Goal: Find contact information: Find contact information

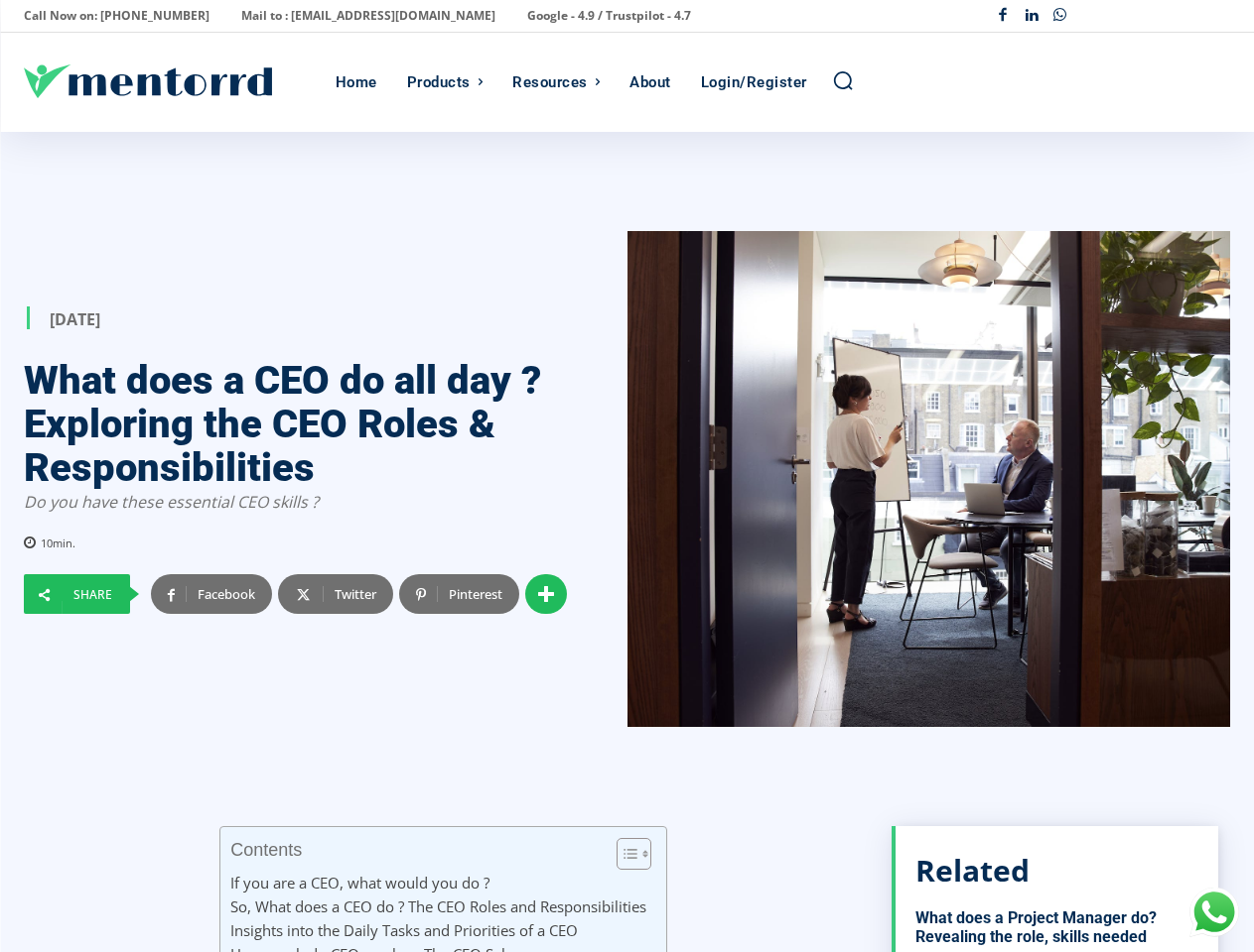
click at [627, 476] on div at bounding box center [929, 479] width 603 height 496
click at [110, 16] on p "Call Now on: [PHONE_NUMBER]" at bounding box center [117, 16] width 186 height 28
click at [314, 16] on p "Mail to : [EMAIL_ADDRESS][DOMAIN_NAME]" at bounding box center [368, 16] width 255 height 28
click at [527, 16] on p "Google - 4.9 / Trustpilot - 4.7" at bounding box center [609, 16] width 164 height 28
click at [1109, 16] on div "Facebook Linkedin Whatsapp" at bounding box center [1109, 16] width 242 height 29
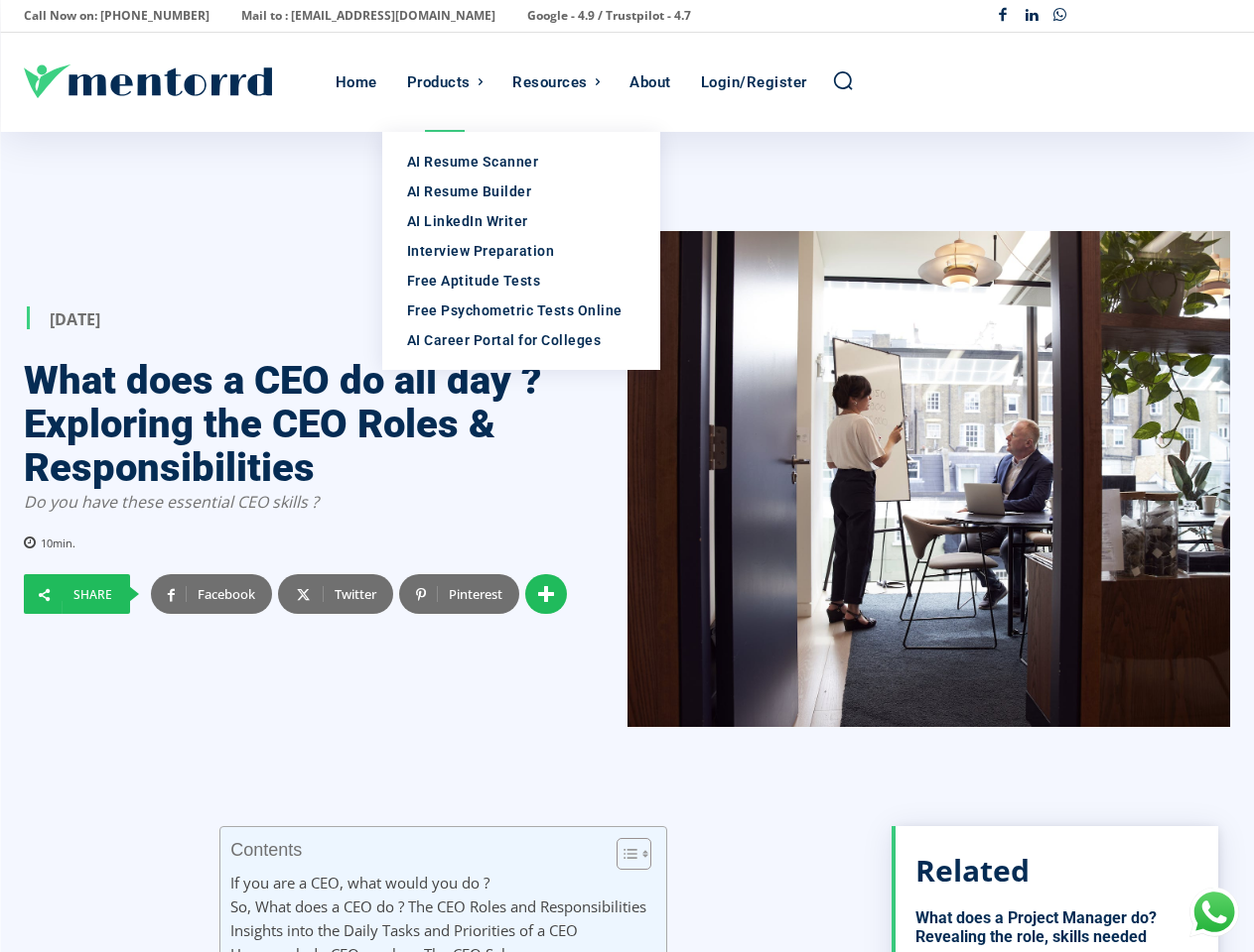
click at [444, 83] on div "Products" at bounding box center [439, 82] width 64 height 99
click at [556, 83] on div "Resources" at bounding box center [550, 82] width 76 height 99
click at [843, 82] on icon "Search" at bounding box center [843, 81] width 22 height 22
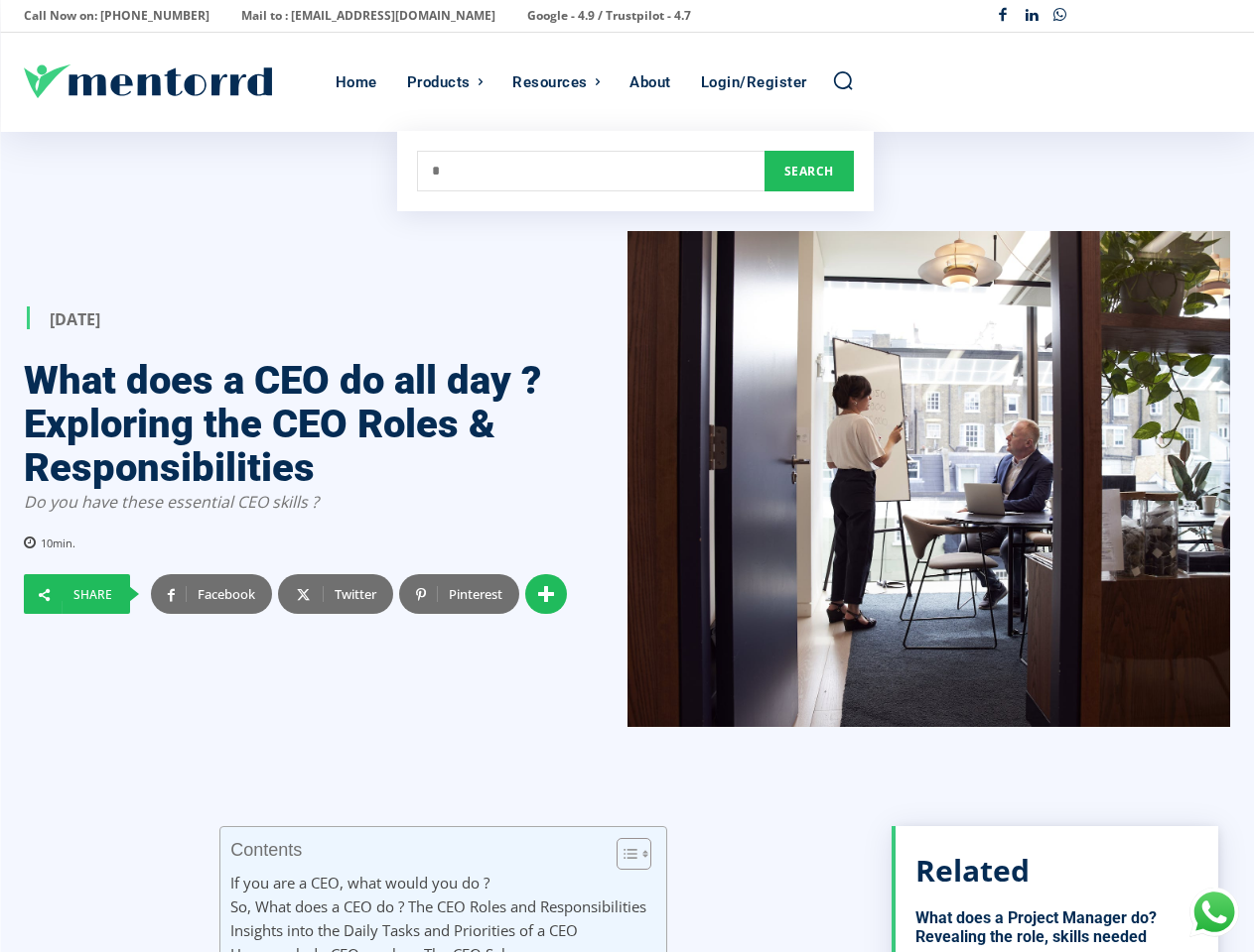
click at [627, 543] on div at bounding box center [929, 479] width 603 height 496
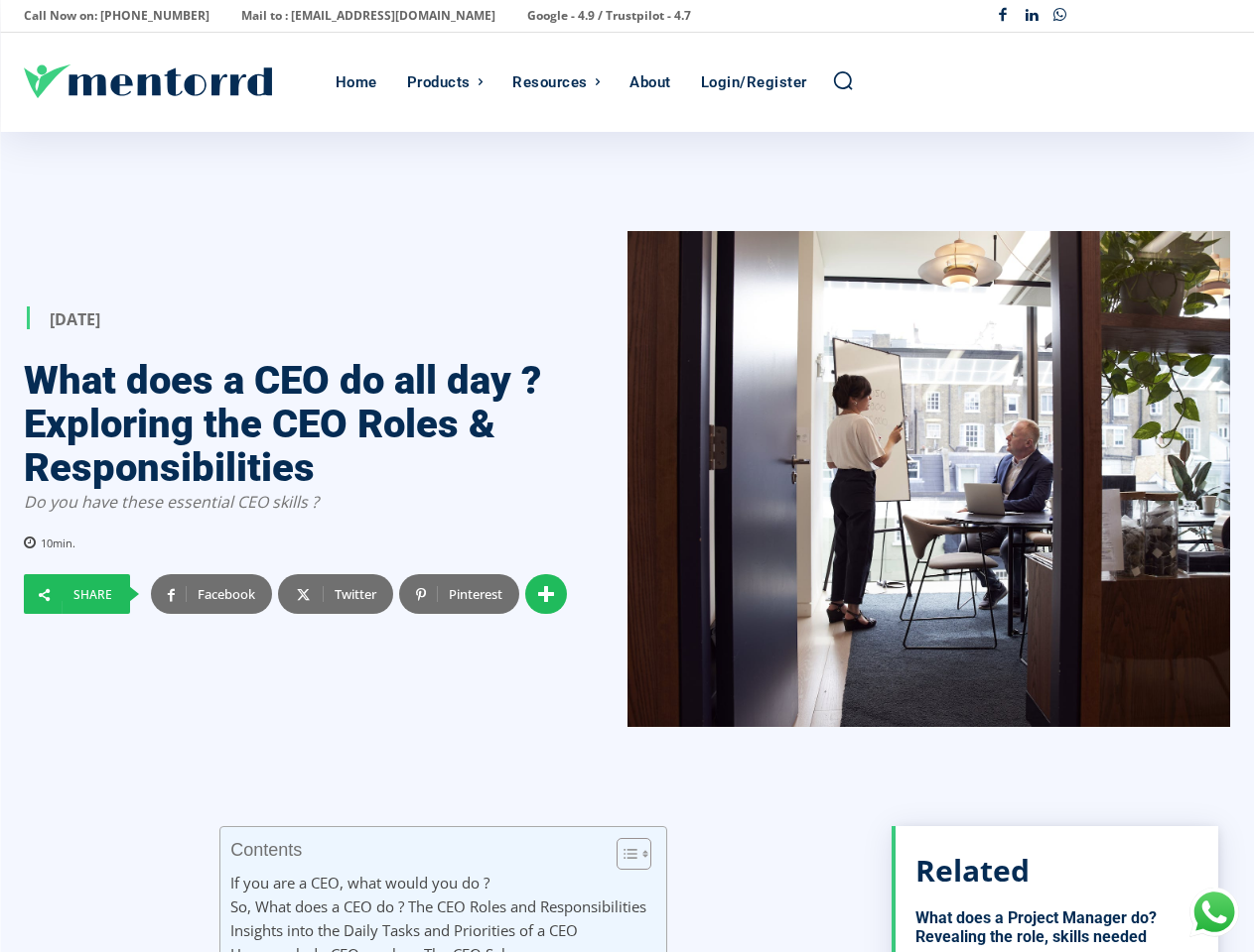
click at [627, 543] on div at bounding box center [929, 479] width 603 height 496
